Goal: Find specific page/section: Find specific page/section

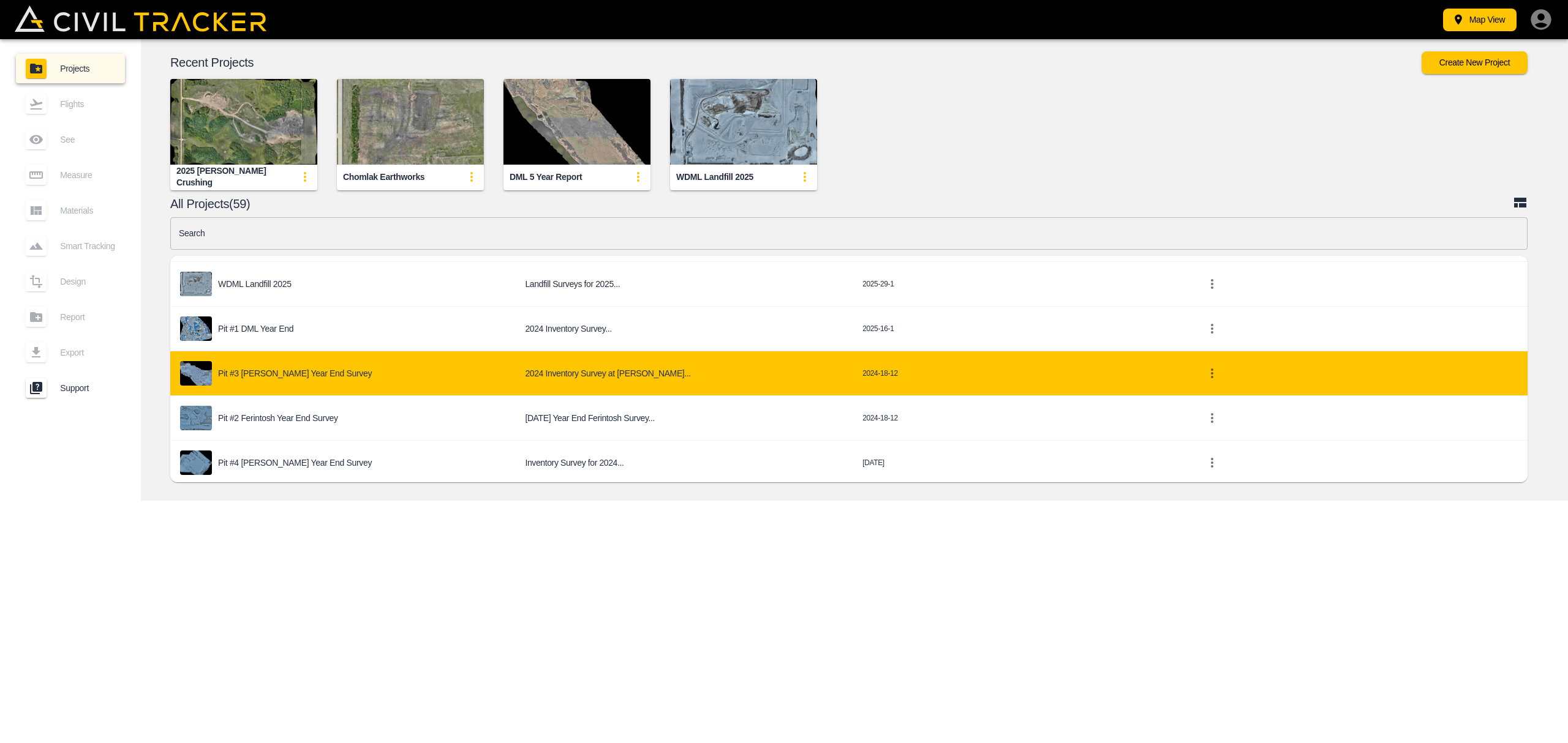
scroll to position [245, 0]
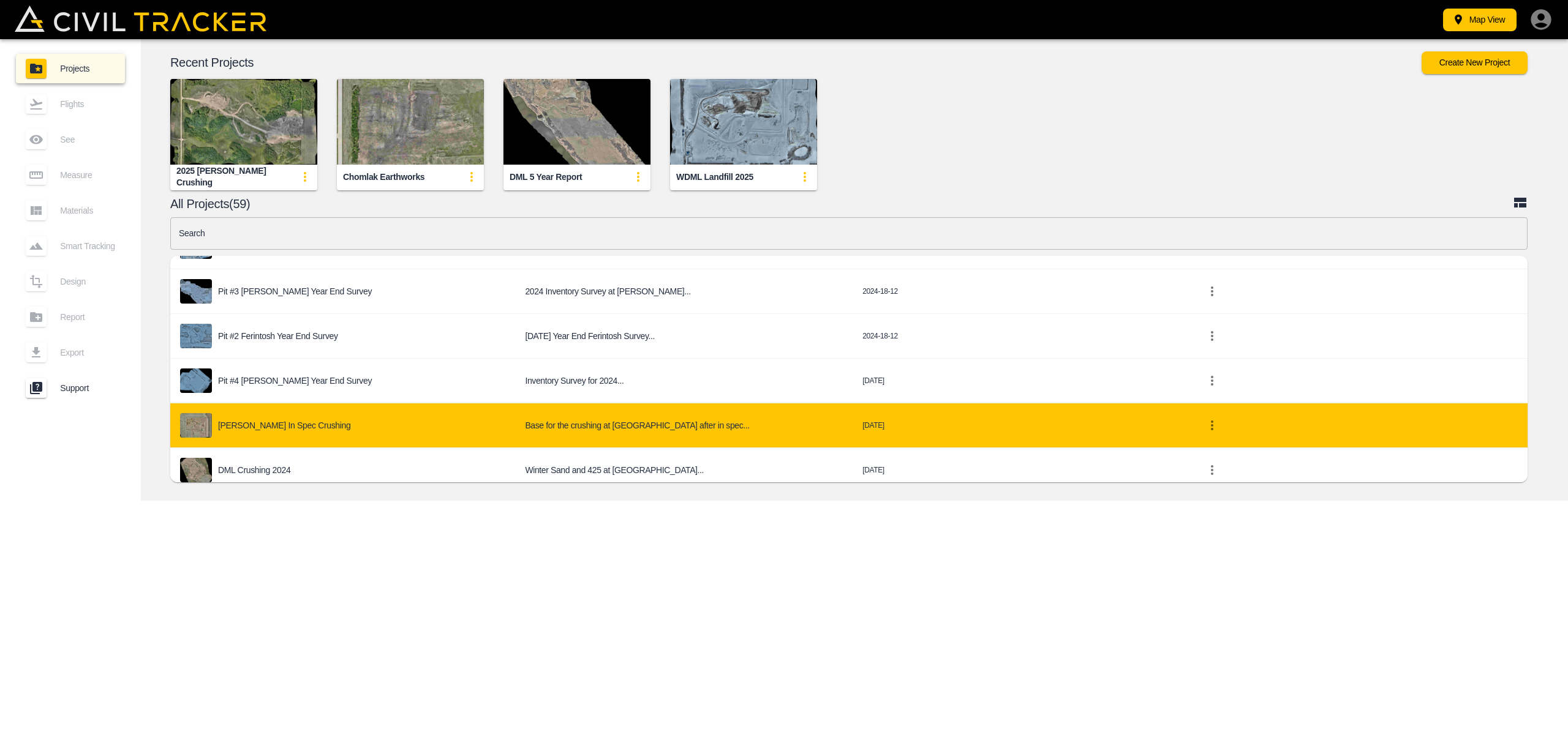
click at [288, 435] on div "[PERSON_NAME] In Spec Crushing" at bounding box center [343, 425] width 326 height 25
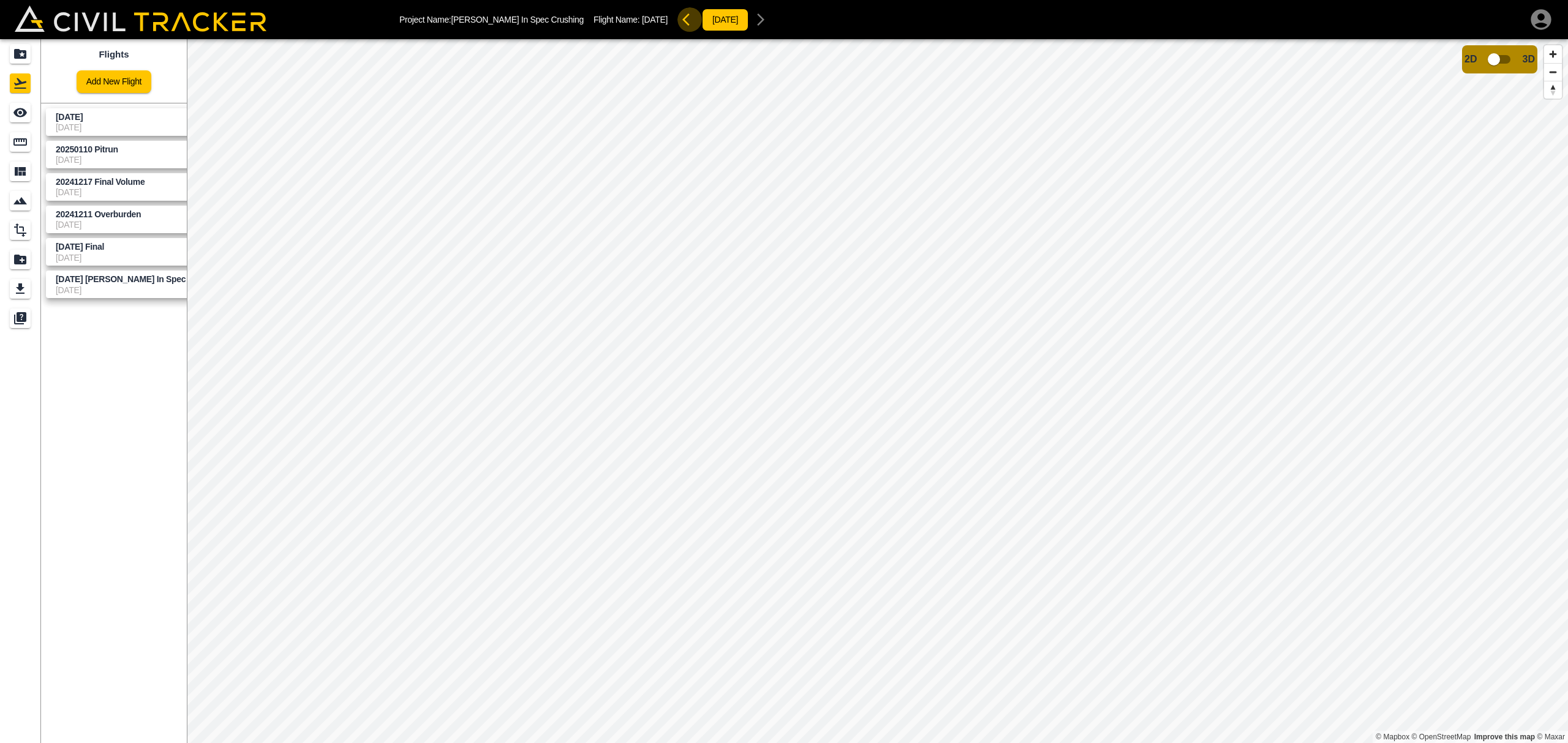
click at [682, 19] on icon "button" at bounding box center [689, 19] width 15 height 15
click at [791, 19] on icon "button" at bounding box center [794, 19] width 7 height 12
click at [677, 17] on button "button" at bounding box center [690, 19] width 25 height 25
click at [19, 143] on icon "Measure" at bounding box center [20, 142] width 15 height 15
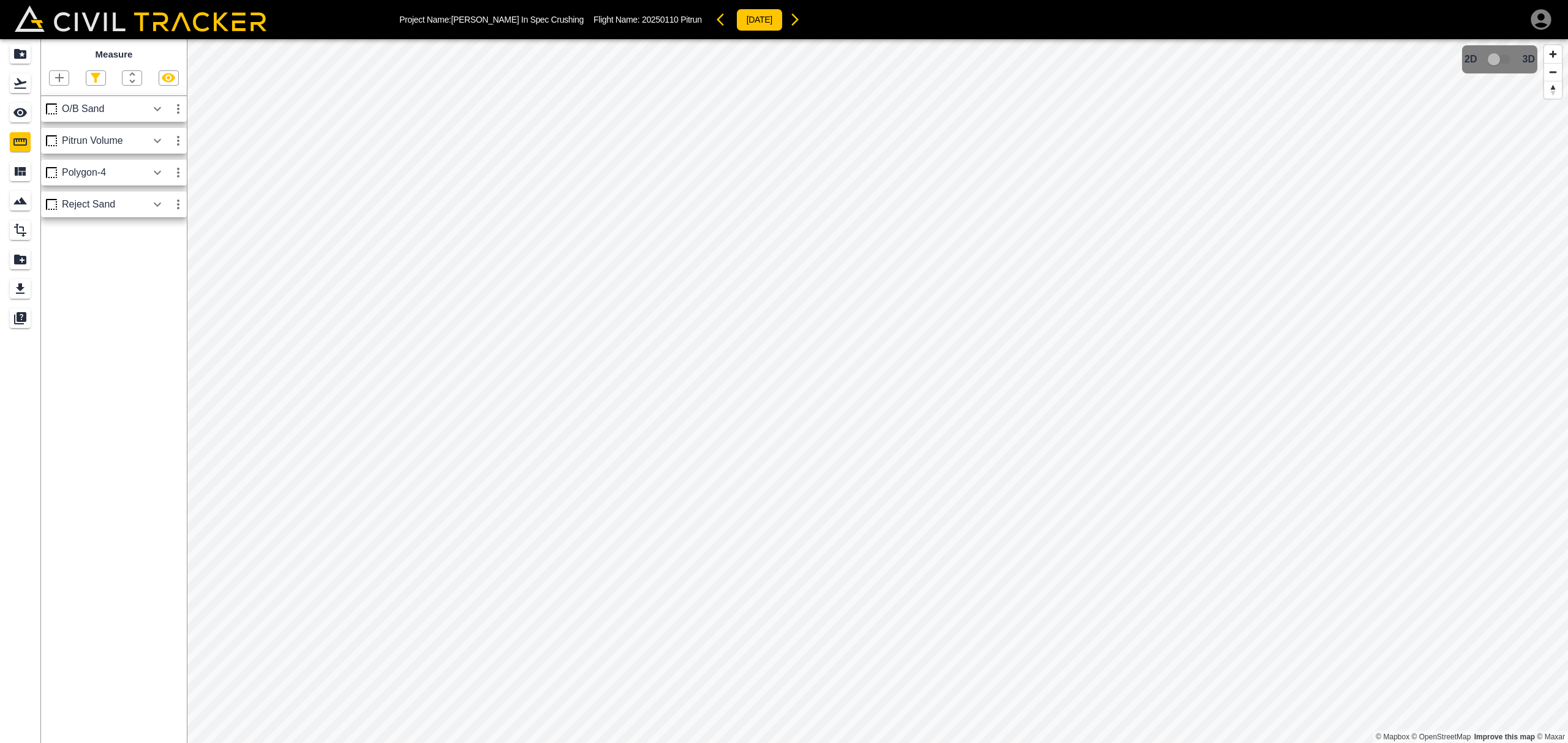
click at [158, 204] on icon "button" at bounding box center [157, 204] width 15 height 15
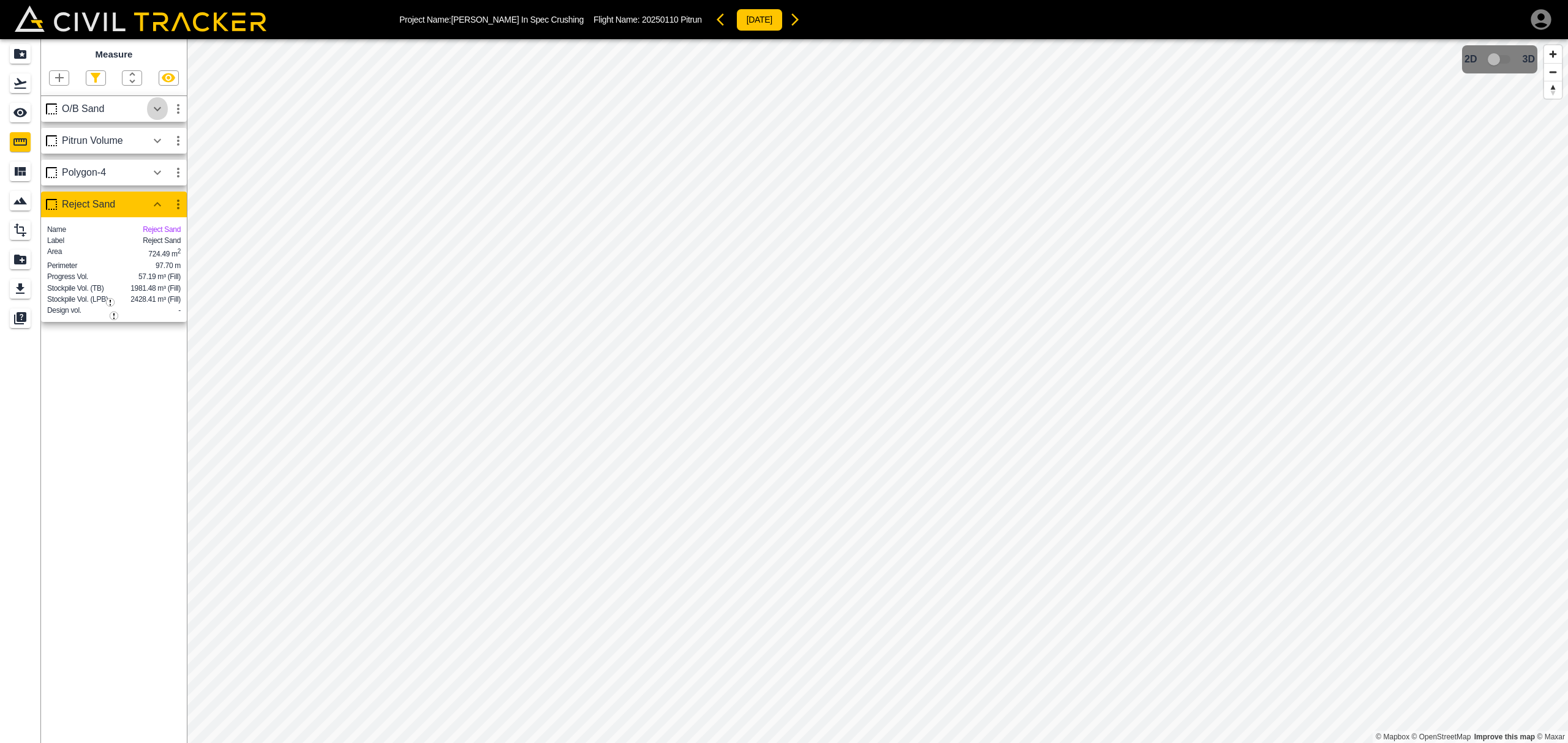
click at [158, 108] on icon "button" at bounding box center [157, 108] width 15 height 15
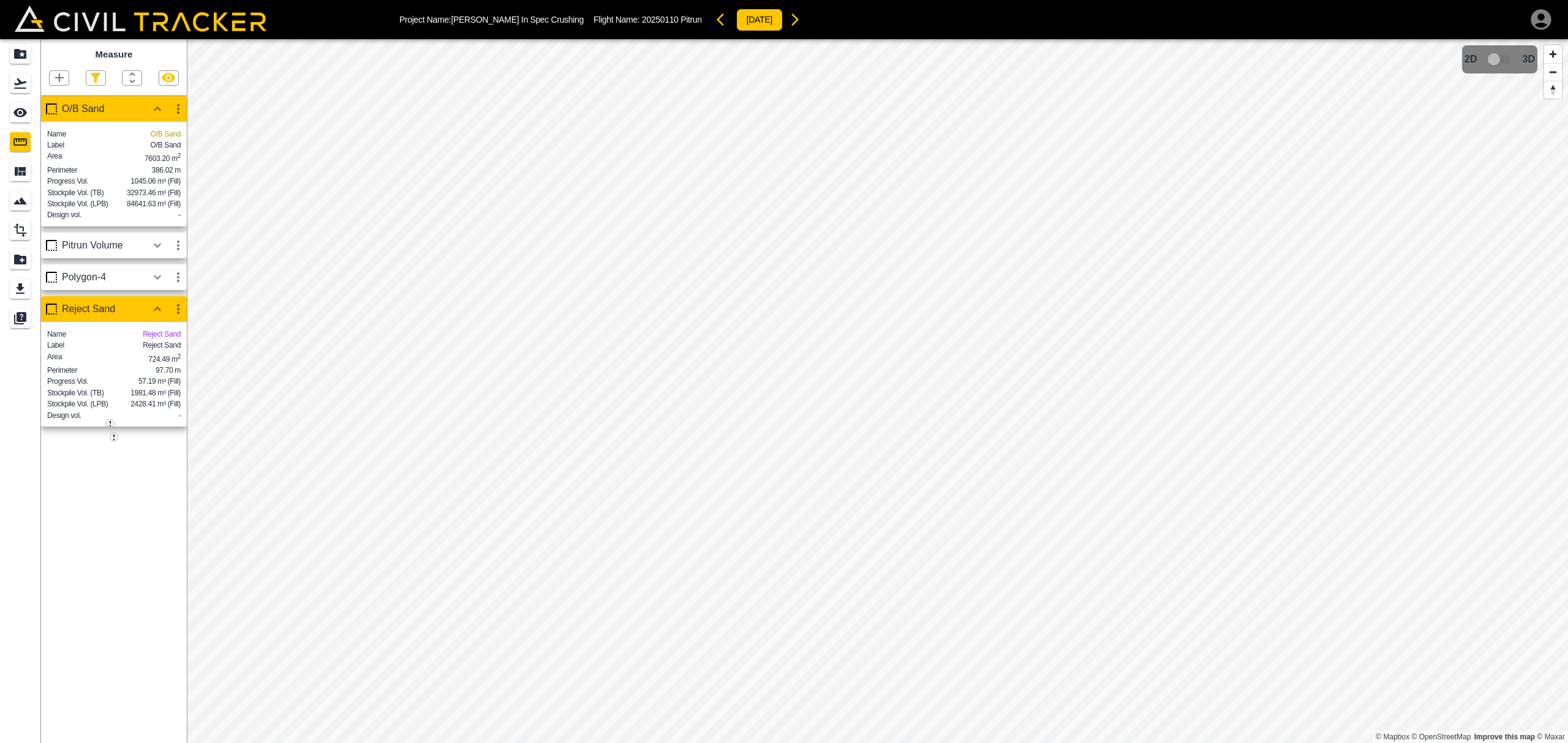
click at [791, 19] on icon "button" at bounding box center [794, 19] width 7 height 12
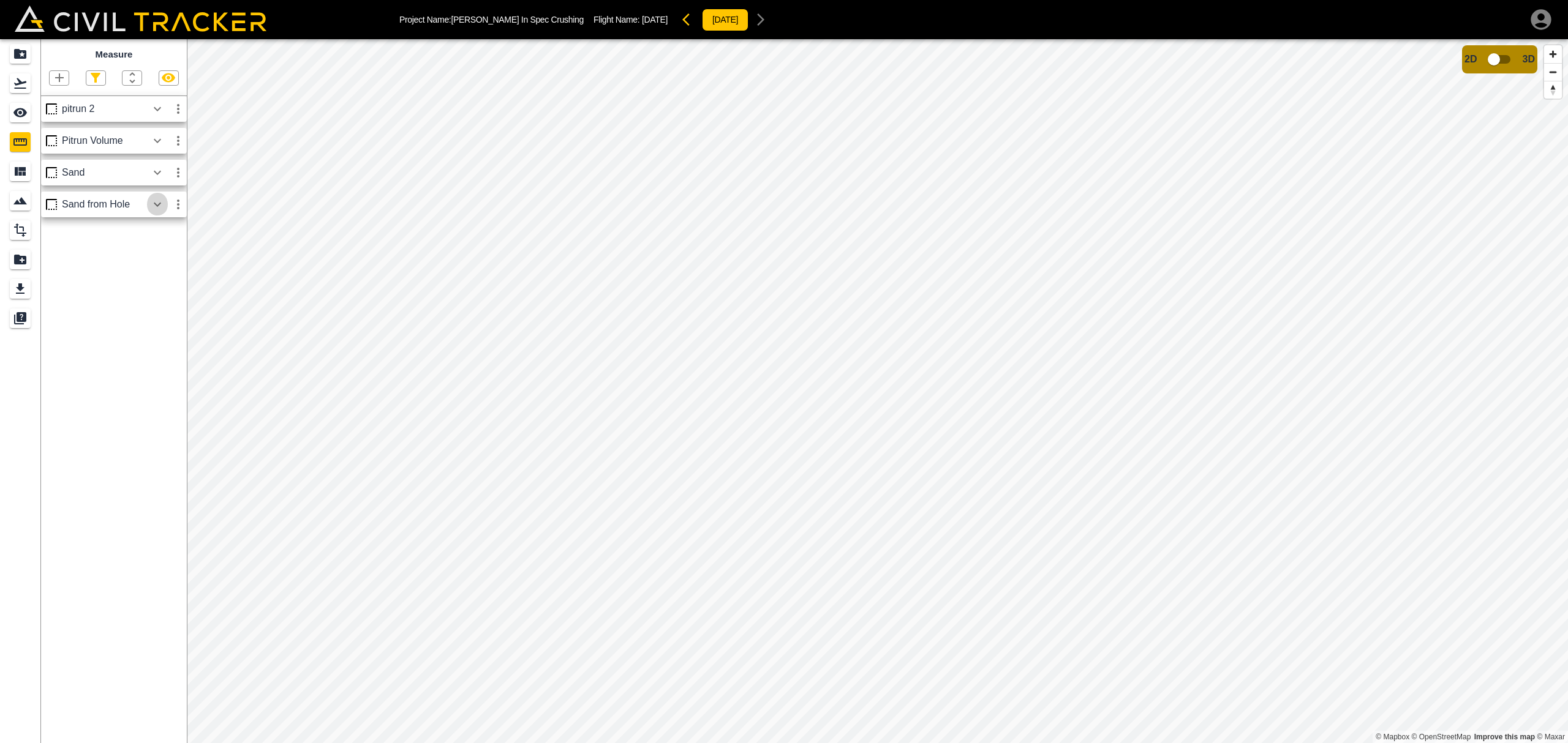
click at [159, 206] on icon "button" at bounding box center [157, 205] width 7 height 5
